Goal: Browse casually

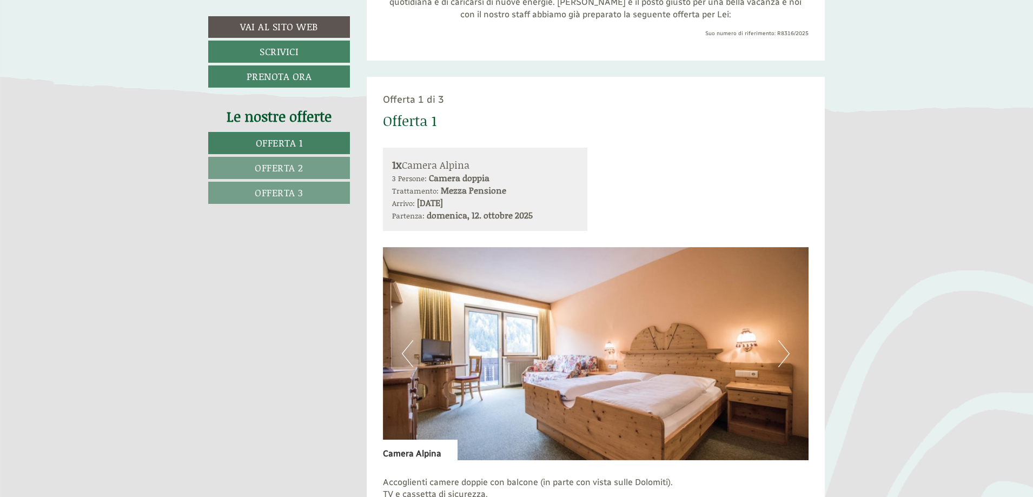
scroll to position [649, 0]
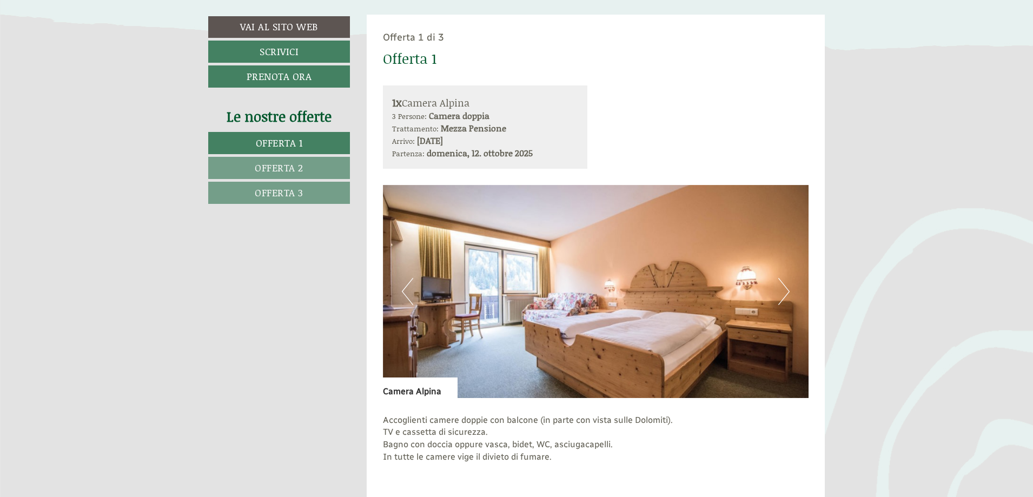
click at [787, 293] on button "Next" at bounding box center [783, 291] width 11 height 27
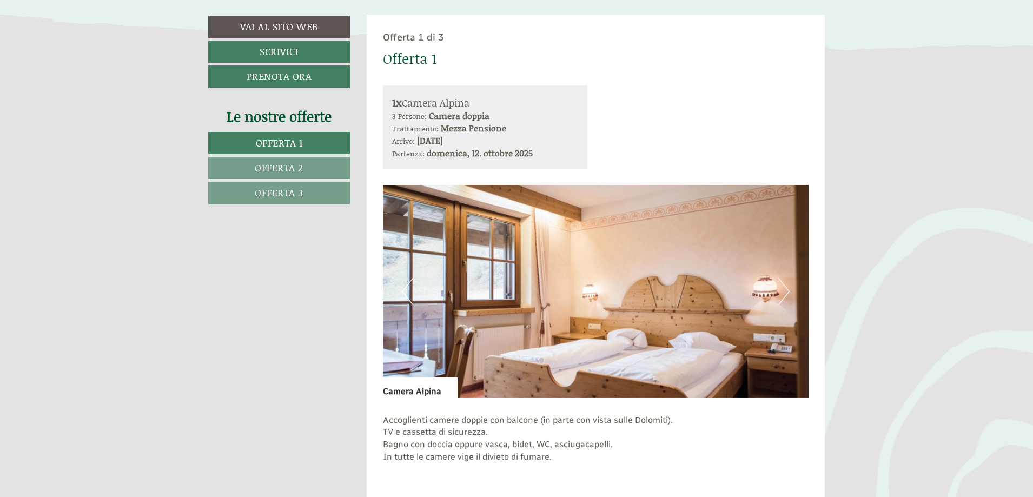
click at [787, 293] on button "Next" at bounding box center [783, 291] width 11 height 27
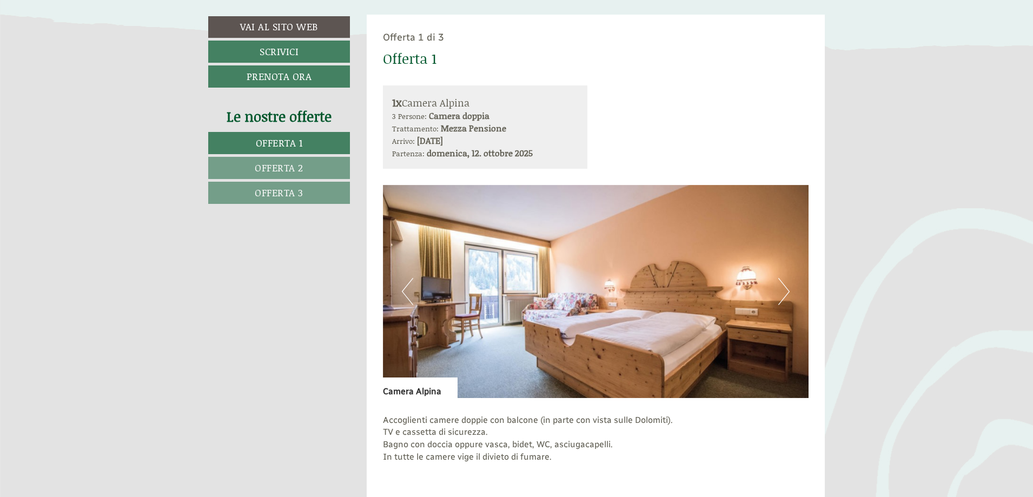
click at [787, 293] on button "Next" at bounding box center [783, 291] width 11 height 27
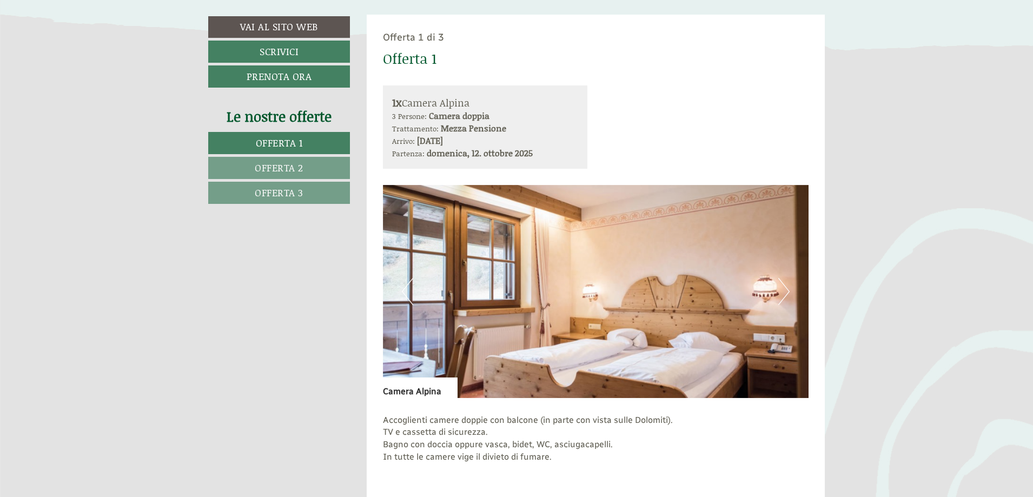
click at [787, 293] on button "Next" at bounding box center [783, 291] width 11 height 27
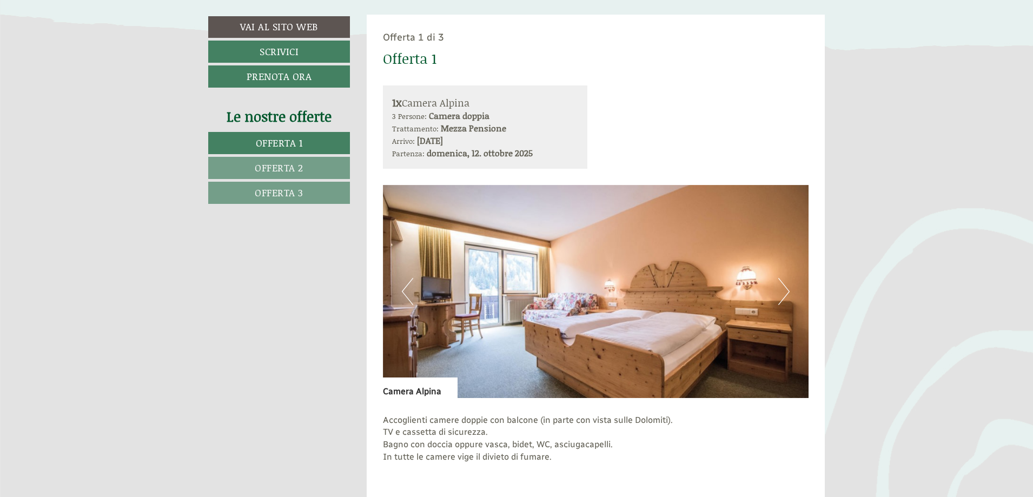
click at [787, 293] on button "Next" at bounding box center [783, 291] width 11 height 27
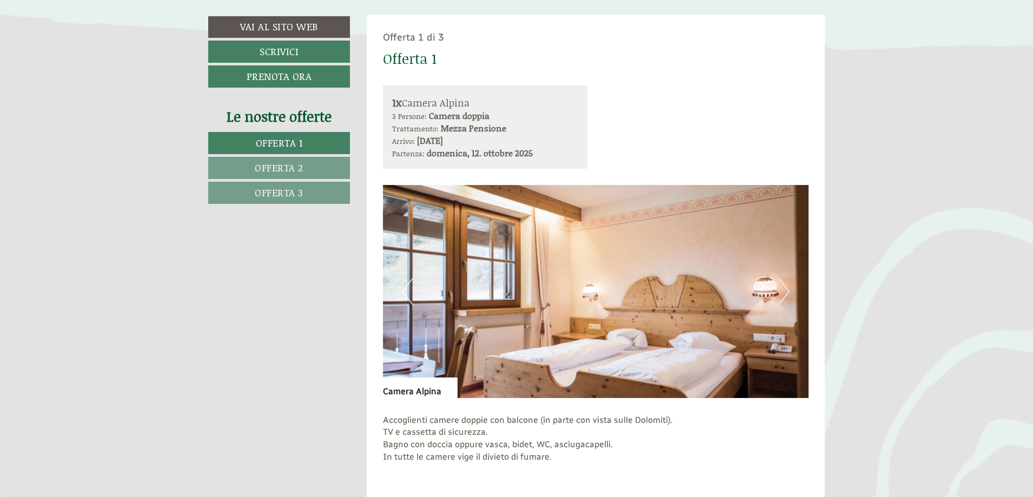
click at [787, 293] on button "Next" at bounding box center [783, 291] width 11 height 27
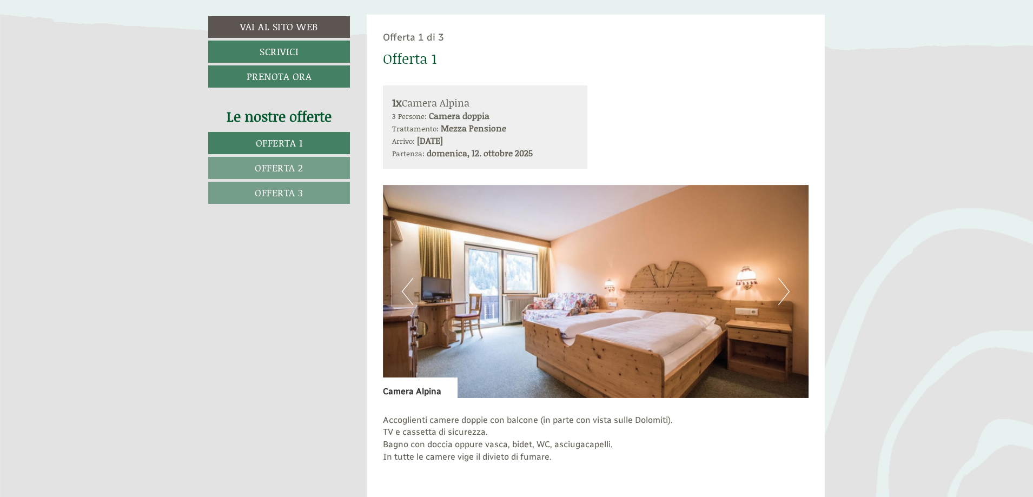
click at [787, 293] on button "Next" at bounding box center [783, 291] width 11 height 27
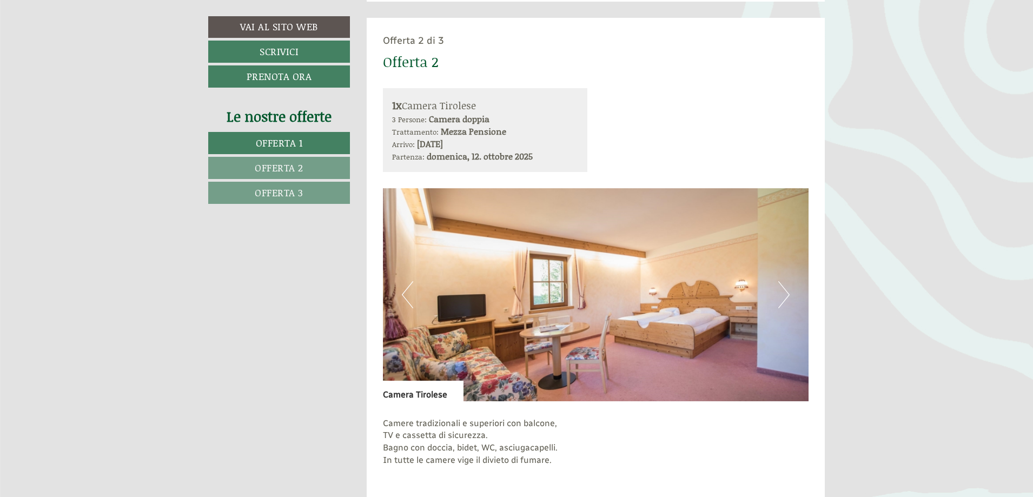
scroll to position [1352, 0]
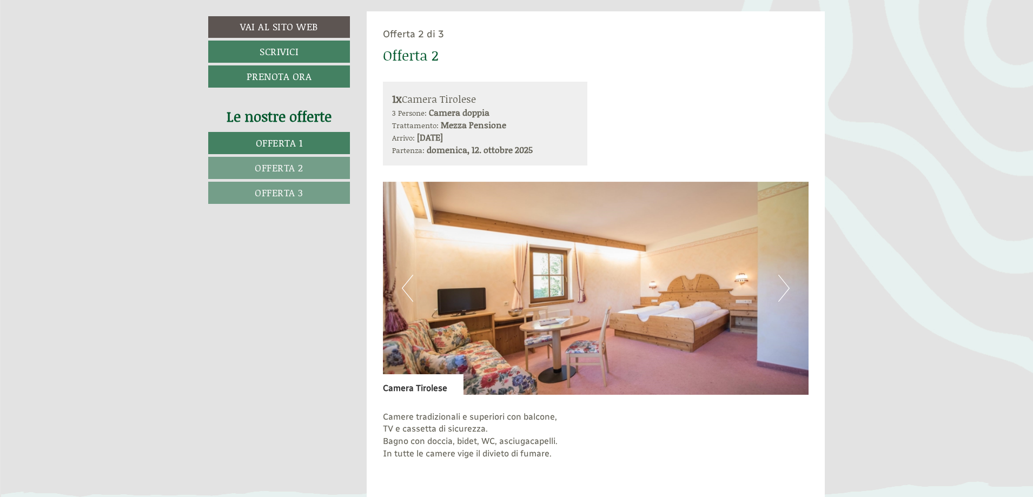
click at [786, 289] on button "Next" at bounding box center [783, 288] width 11 height 27
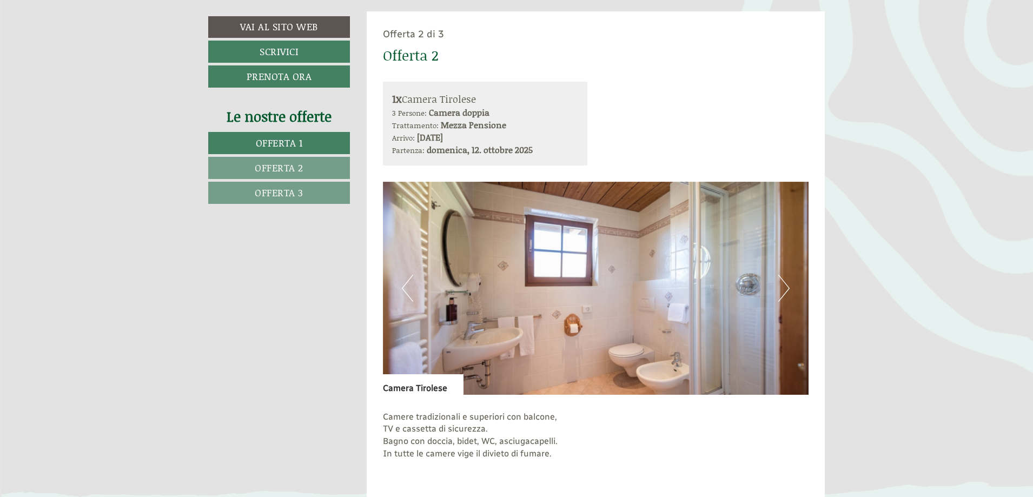
click at [786, 289] on button "Next" at bounding box center [783, 288] width 11 height 27
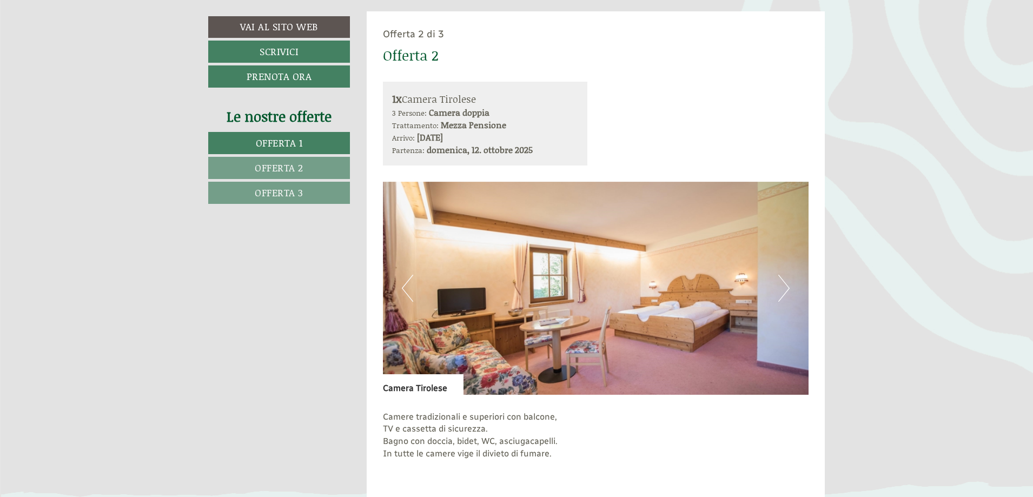
click at [786, 289] on button "Next" at bounding box center [783, 288] width 11 height 27
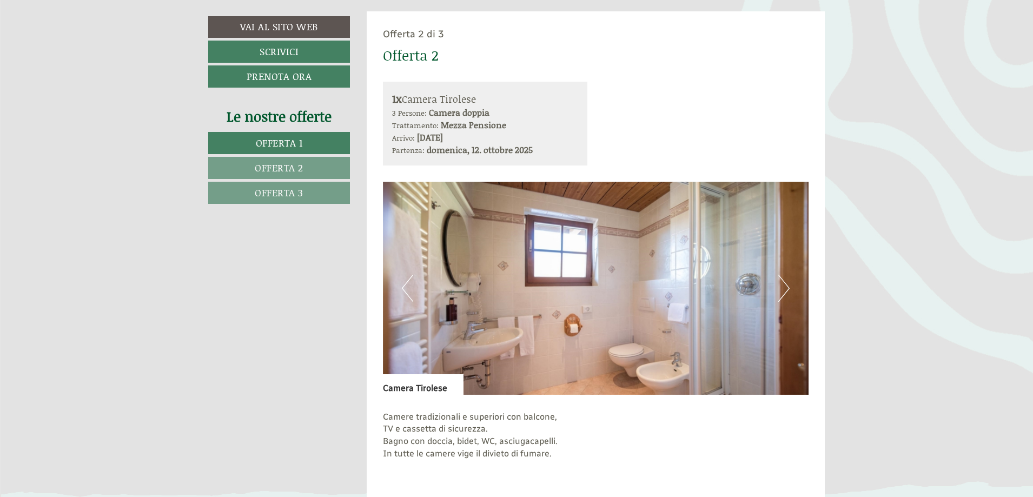
click at [786, 289] on button "Next" at bounding box center [783, 288] width 11 height 27
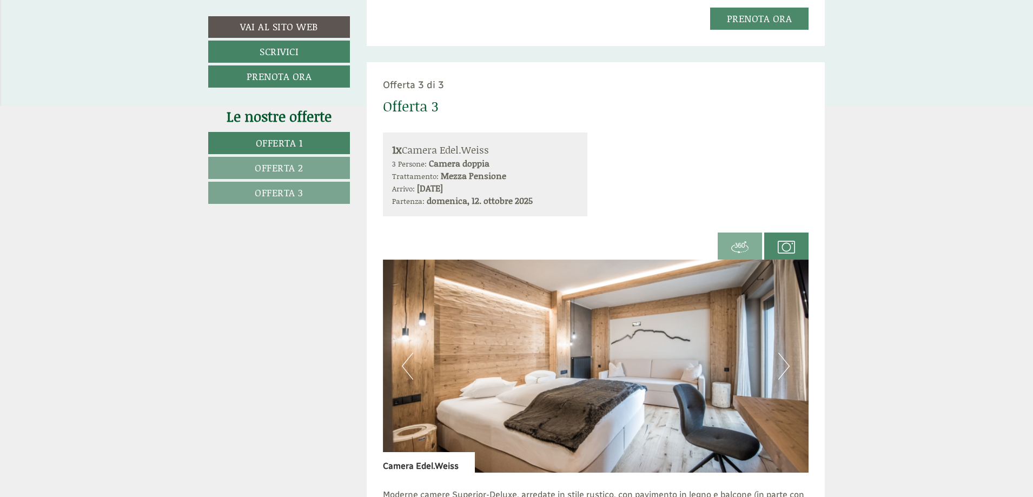
scroll to position [2218, 0]
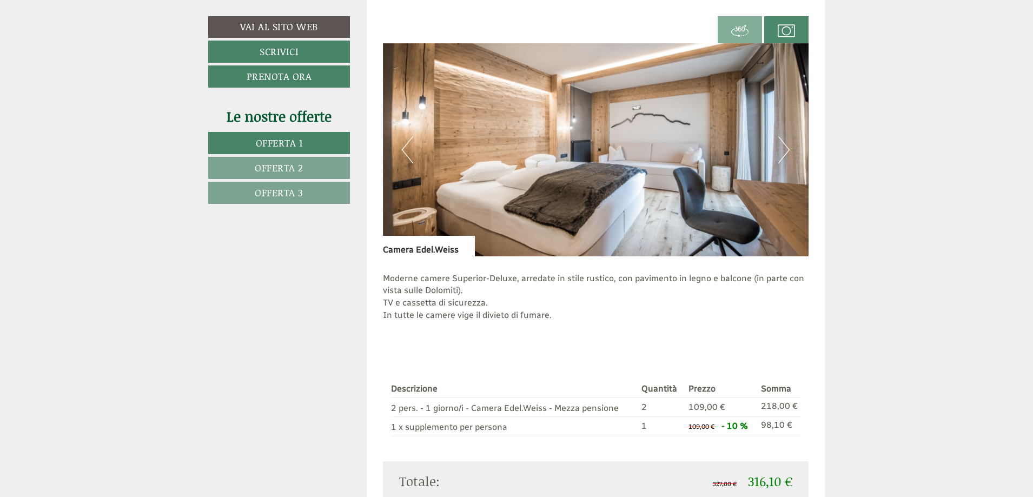
click at [778, 156] on button "Next" at bounding box center [783, 149] width 11 height 27
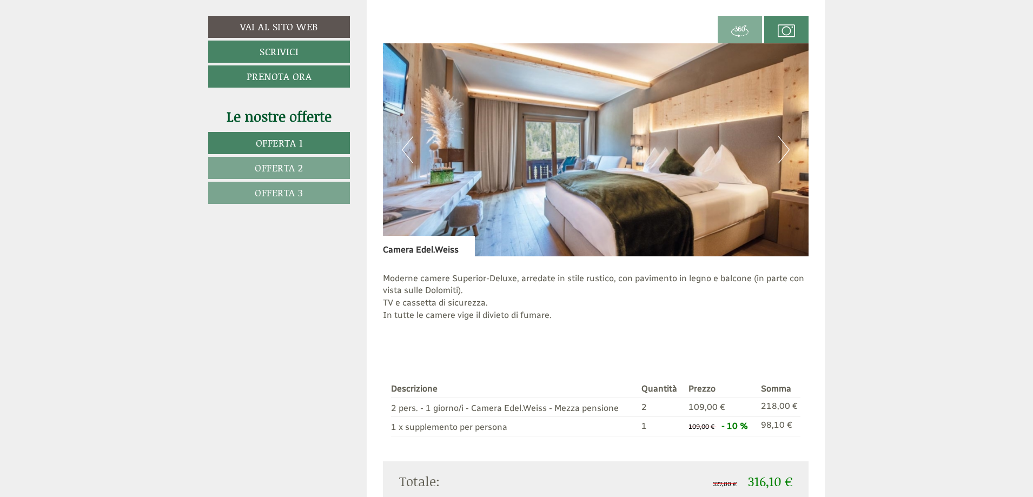
click at [778, 155] on img at bounding box center [596, 149] width 426 height 213
click at [781, 147] on button "Next" at bounding box center [783, 149] width 11 height 27
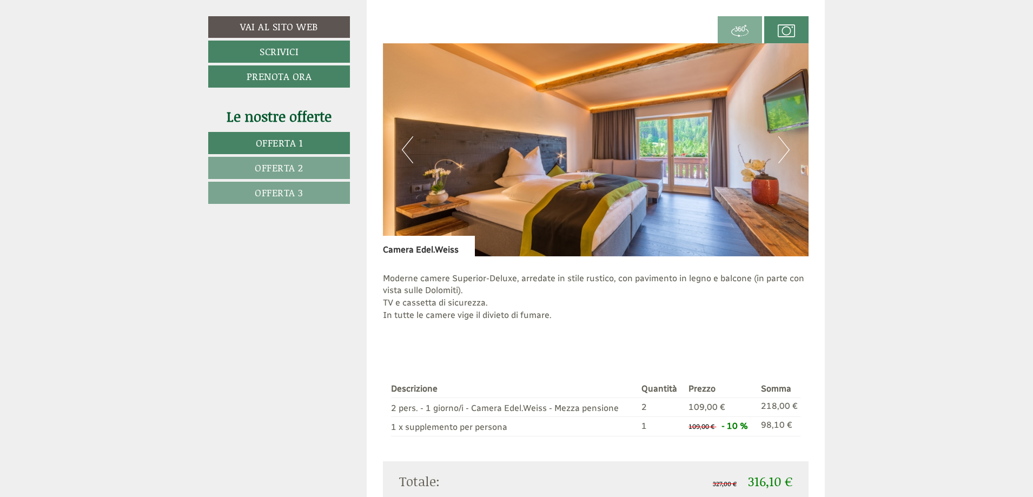
click at [781, 148] on button "Next" at bounding box center [783, 149] width 11 height 27
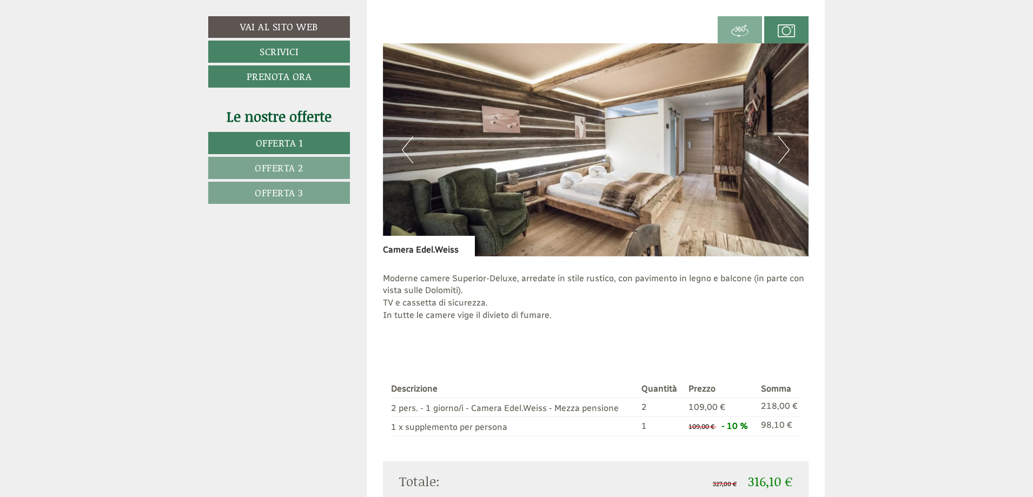
click at [781, 148] on button "Next" at bounding box center [783, 149] width 11 height 27
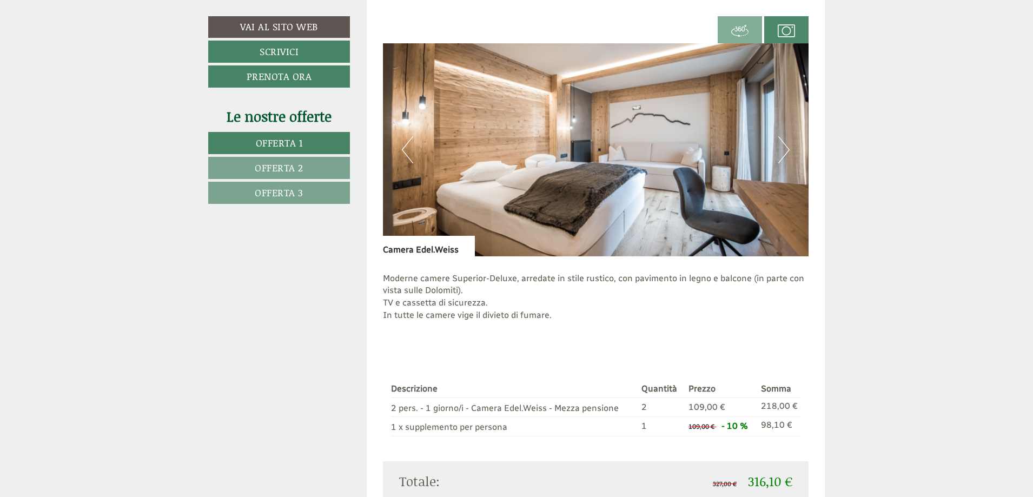
click at [781, 148] on button "Next" at bounding box center [783, 149] width 11 height 27
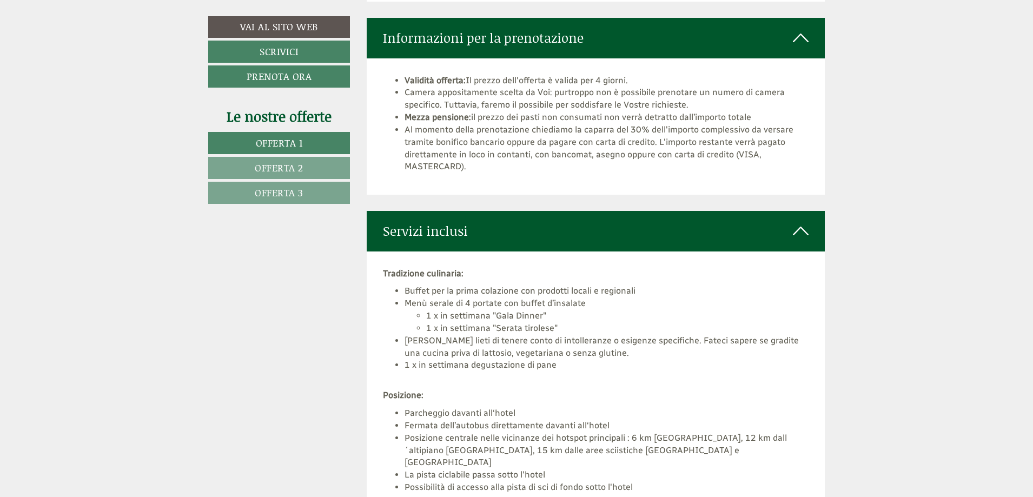
scroll to position [2867, 0]
